Goal: Transaction & Acquisition: Obtain resource

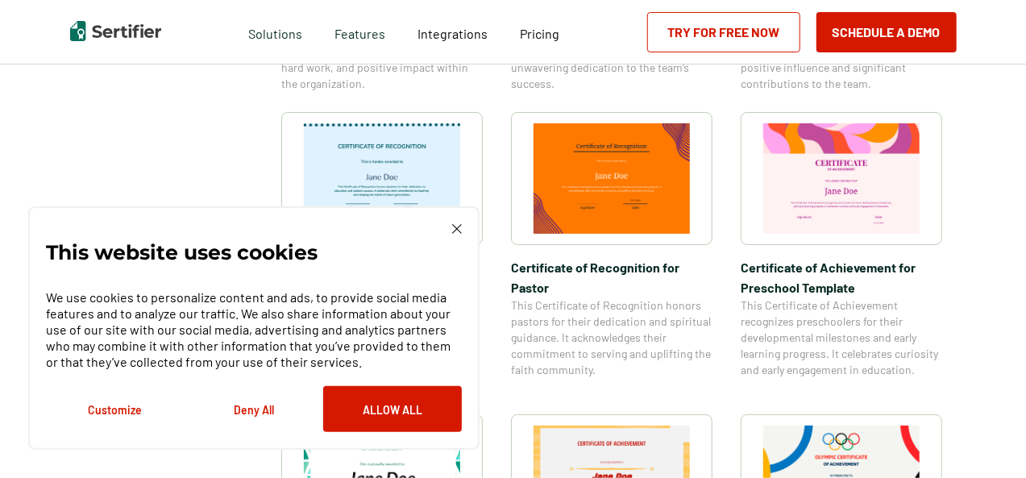
scroll to position [811, 0]
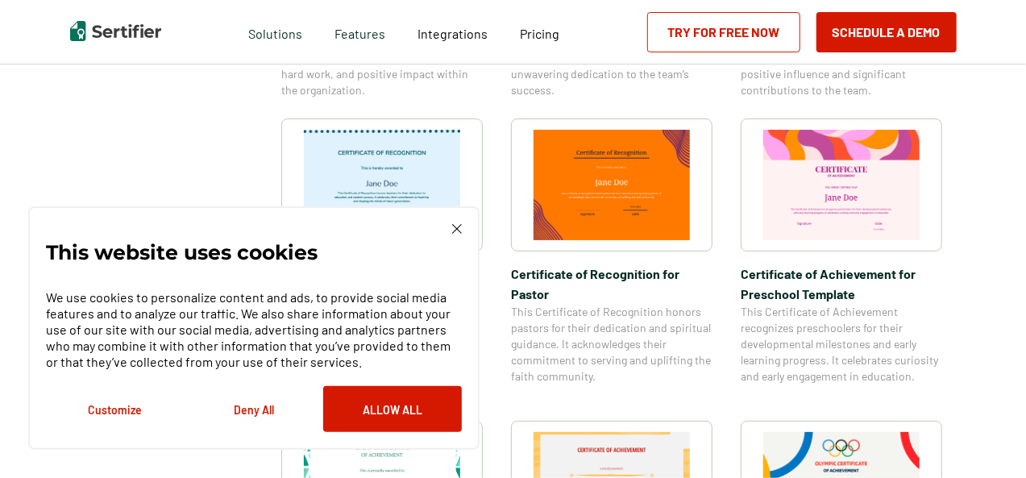
click at [865, 197] on img at bounding box center [841, 185] width 156 height 110
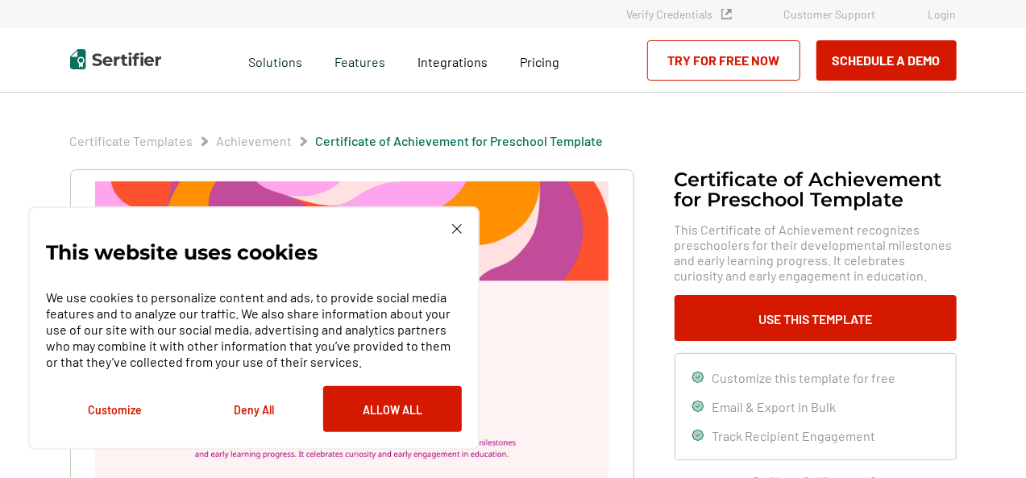
click at [243, 409] on button "Deny All" at bounding box center [254, 409] width 139 height 46
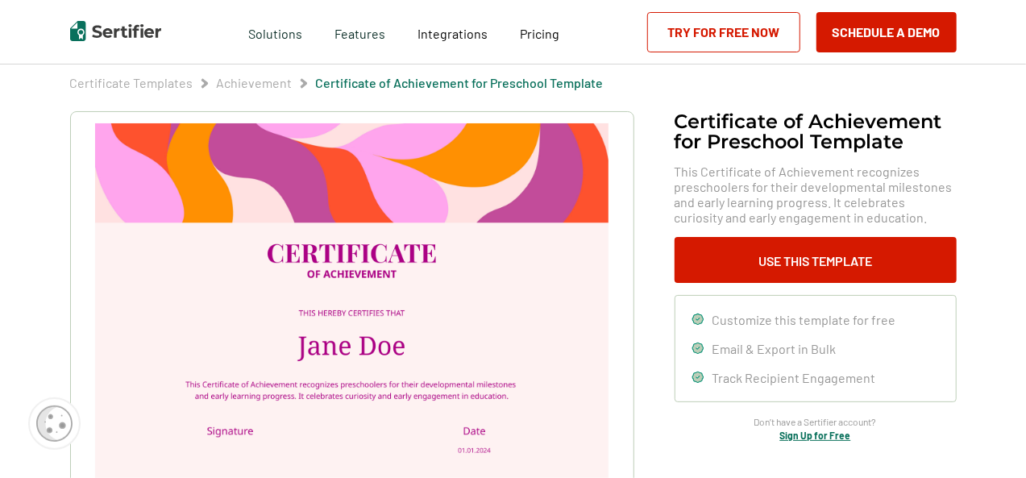
scroll to position [53, 0]
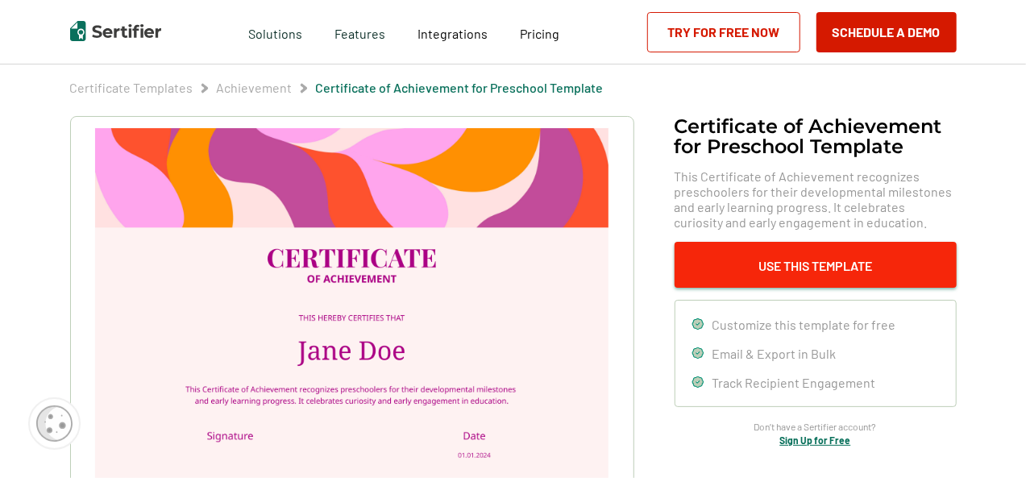
click at [878, 259] on button "Use This Template" at bounding box center [816, 265] width 282 height 46
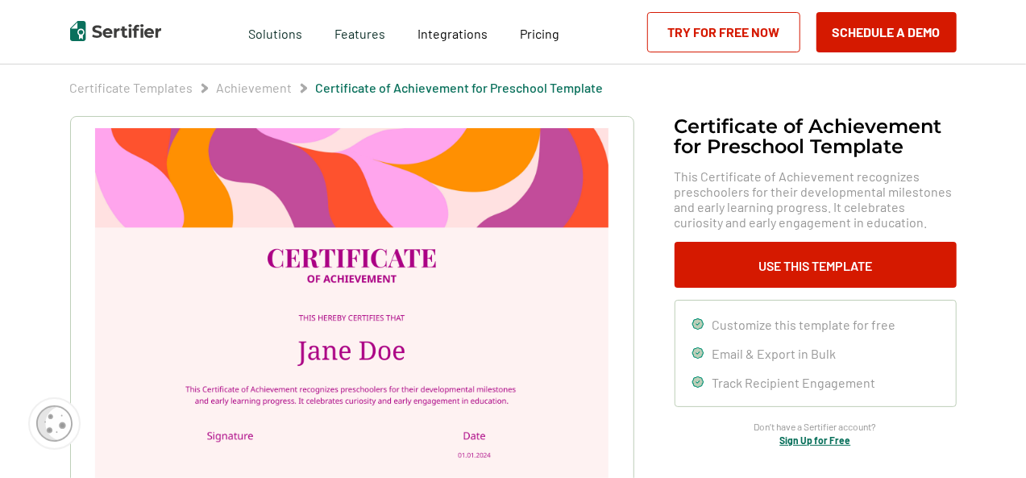
click at [753, 29] on link "Try for Free Now" at bounding box center [723, 32] width 153 height 40
